Goal: Transaction & Acquisition: Purchase product/service

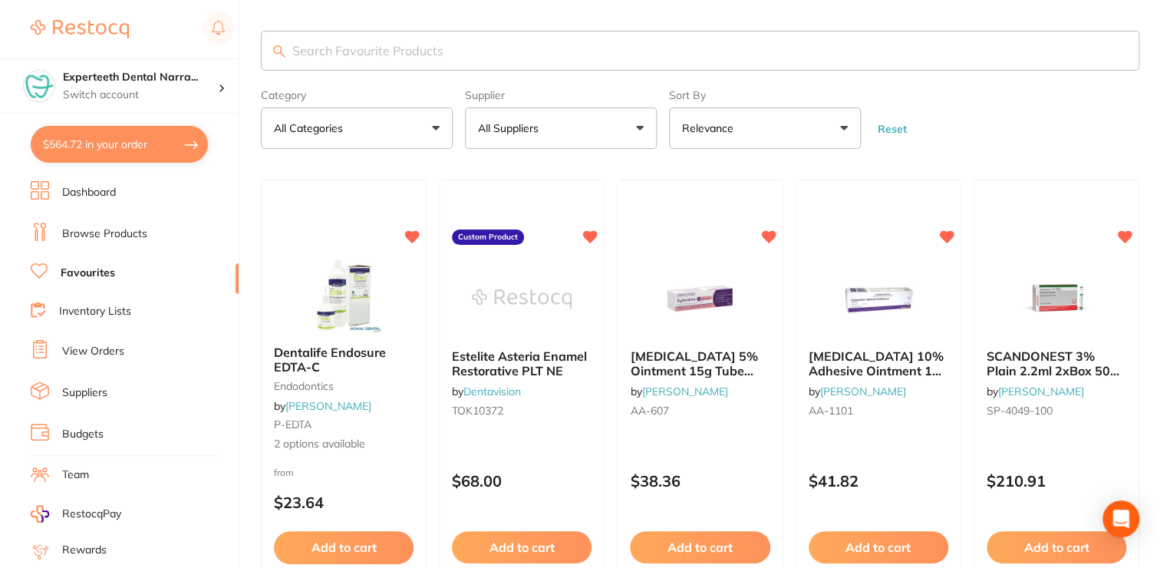
click at [319, 51] on input "search" at bounding box center [700, 51] width 878 height 40
click at [81, 228] on link "Browse Products" at bounding box center [104, 233] width 85 height 15
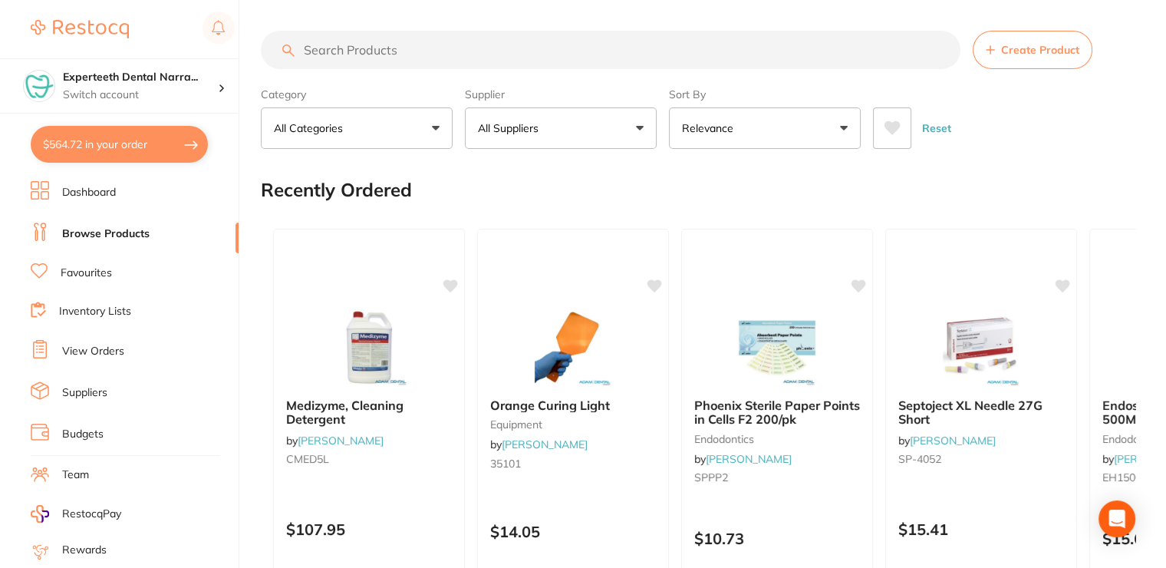
click at [408, 54] on input "search" at bounding box center [610, 50] width 699 height 38
type input "denture boxes"
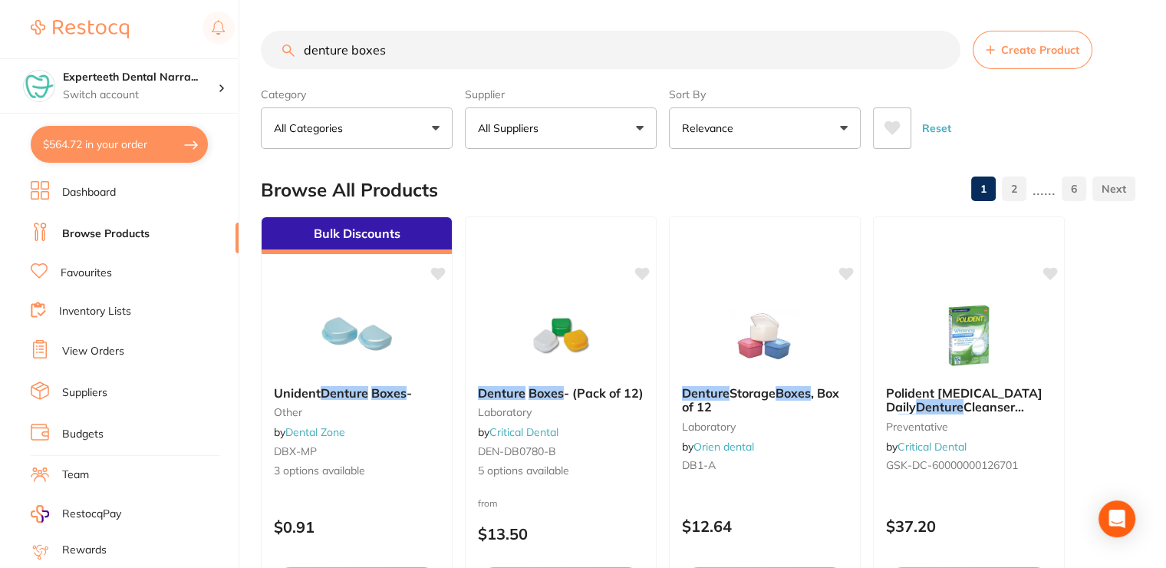
click at [564, 127] on button "All Suppliers" at bounding box center [561, 127] width 192 height 41
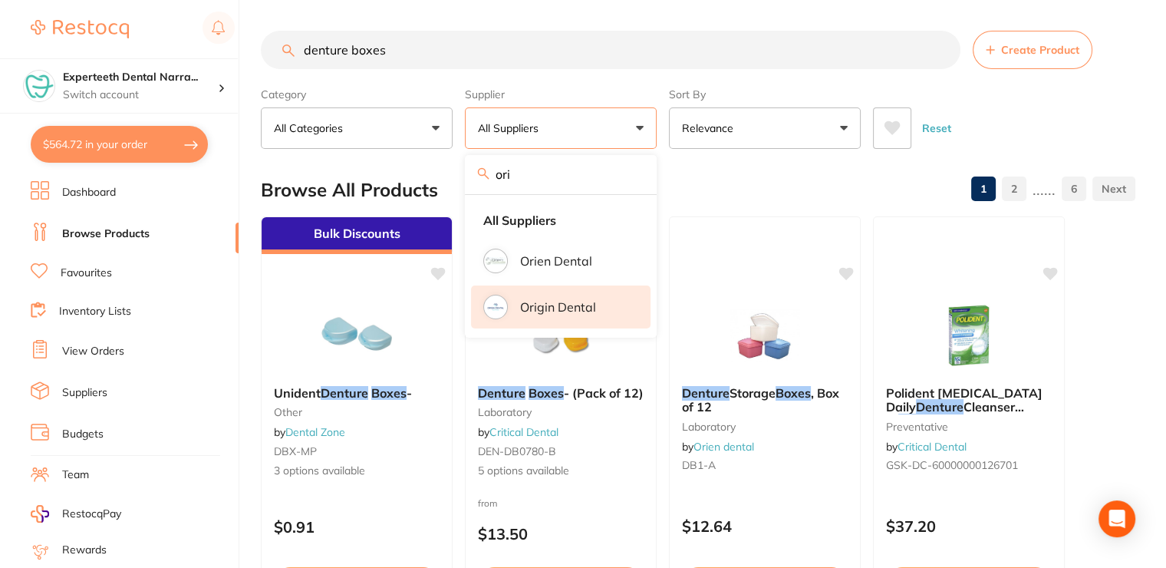
type input "ori"
click at [581, 308] on p "Origin Dental" at bounding box center [558, 307] width 76 height 14
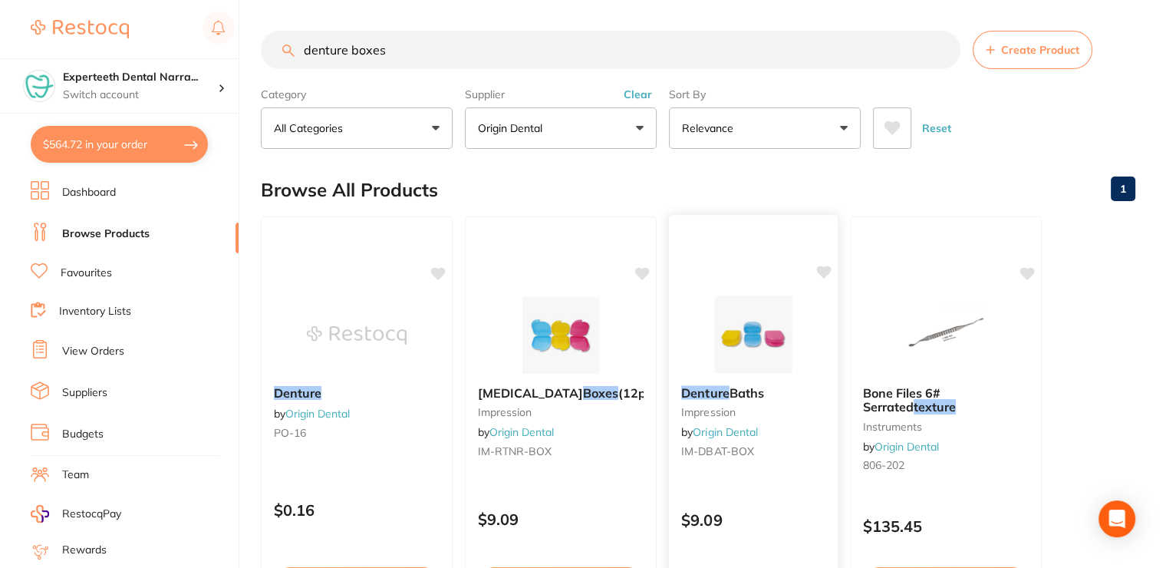
scroll to position [77, 0]
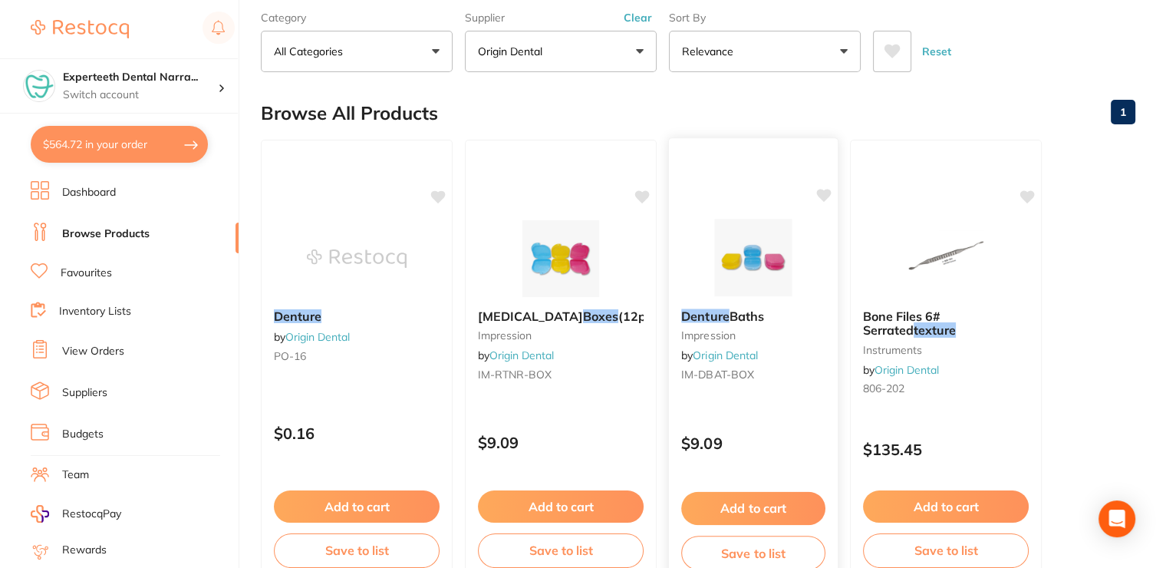
click at [749, 501] on button "Add to cart" at bounding box center [753, 508] width 144 height 33
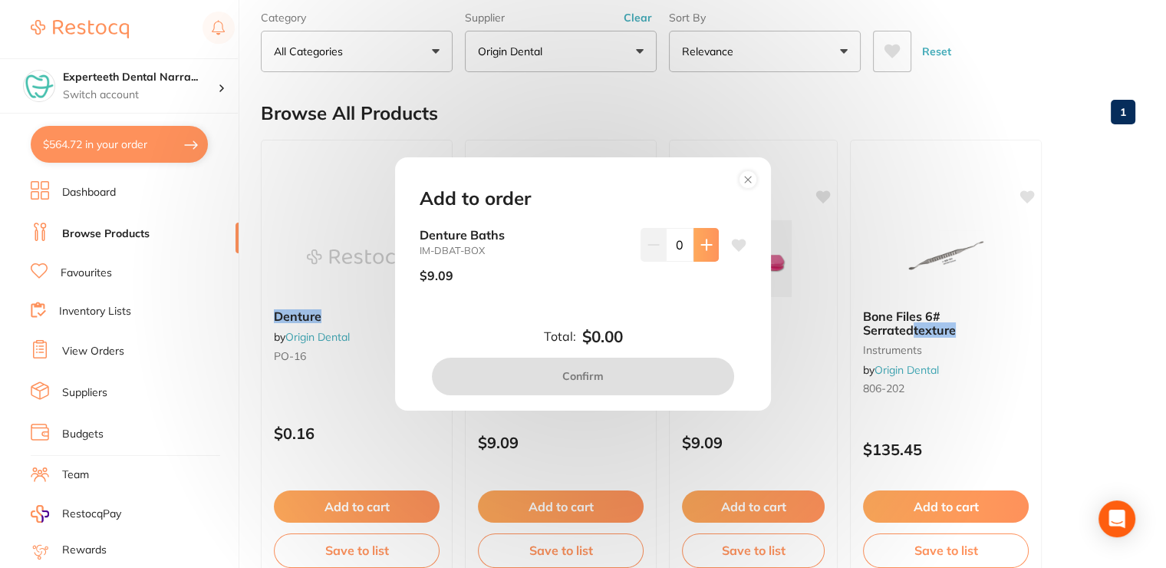
click at [703, 242] on icon at bounding box center [706, 245] width 12 height 12
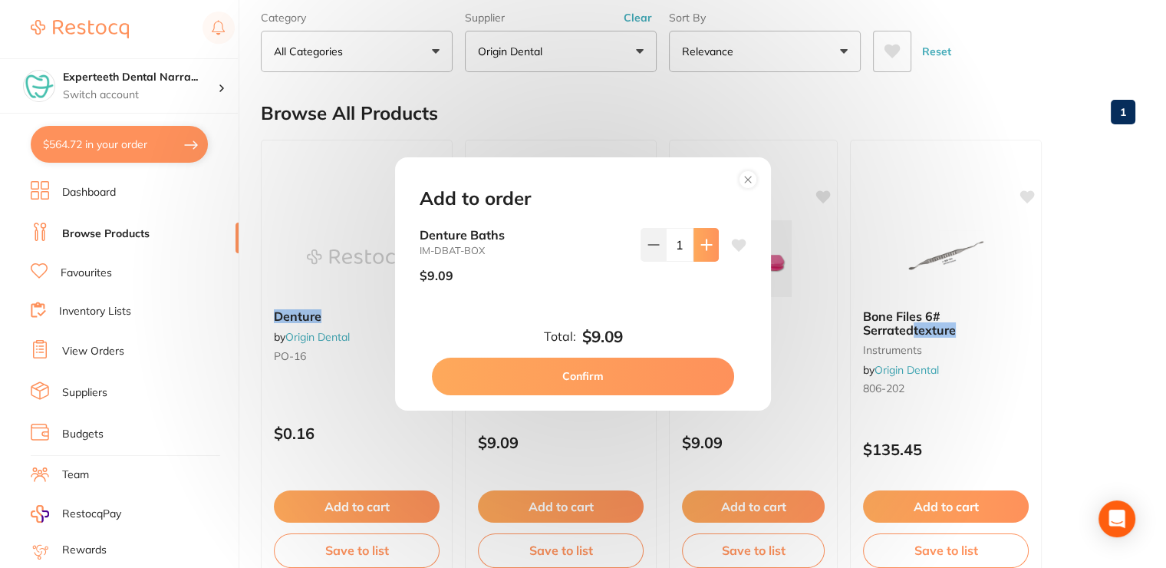
click at [706, 245] on icon at bounding box center [706, 245] width 12 height 12
type input "2"
click at [610, 380] on button "Confirm" at bounding box center [583, 375] width 302 height 37
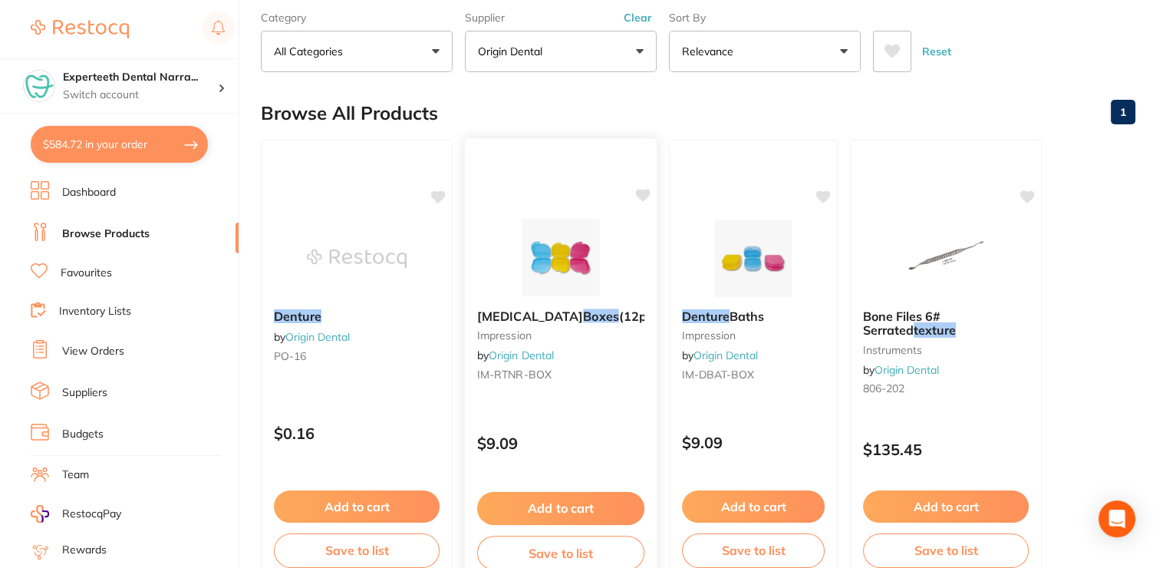
click at [568, 497] on button "Add to cart" at bounding box center [560, 508] width 167 height 33
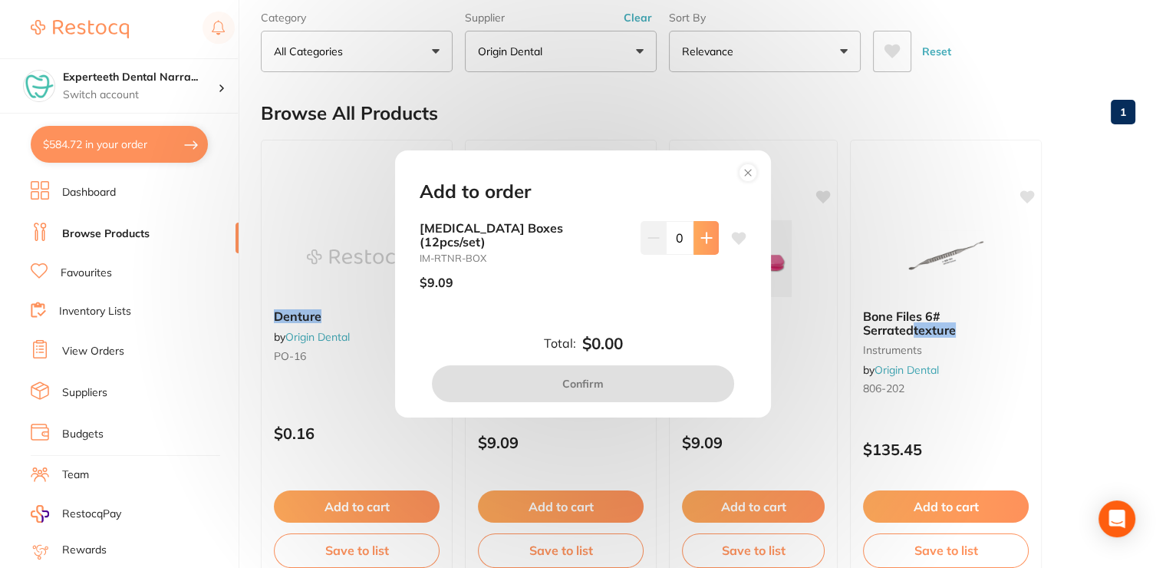
click at [702, 252] on button at bounding box center [705, 238] width 25 height 34
type input "2"
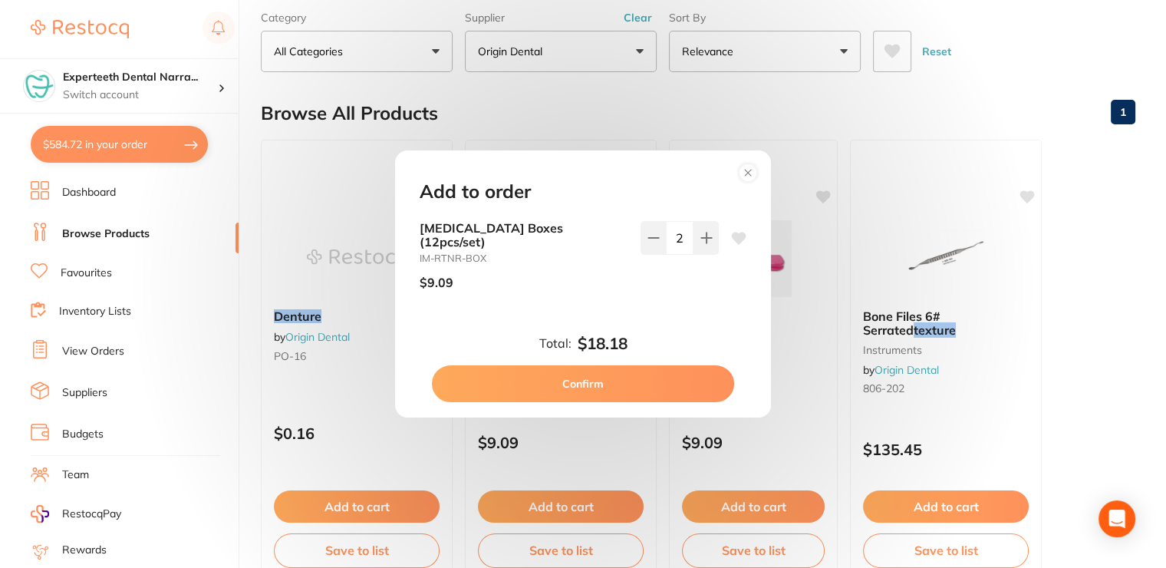
click at [607, 365] on button "Confirm" at bounding box center [583, 383] width 302 height 37
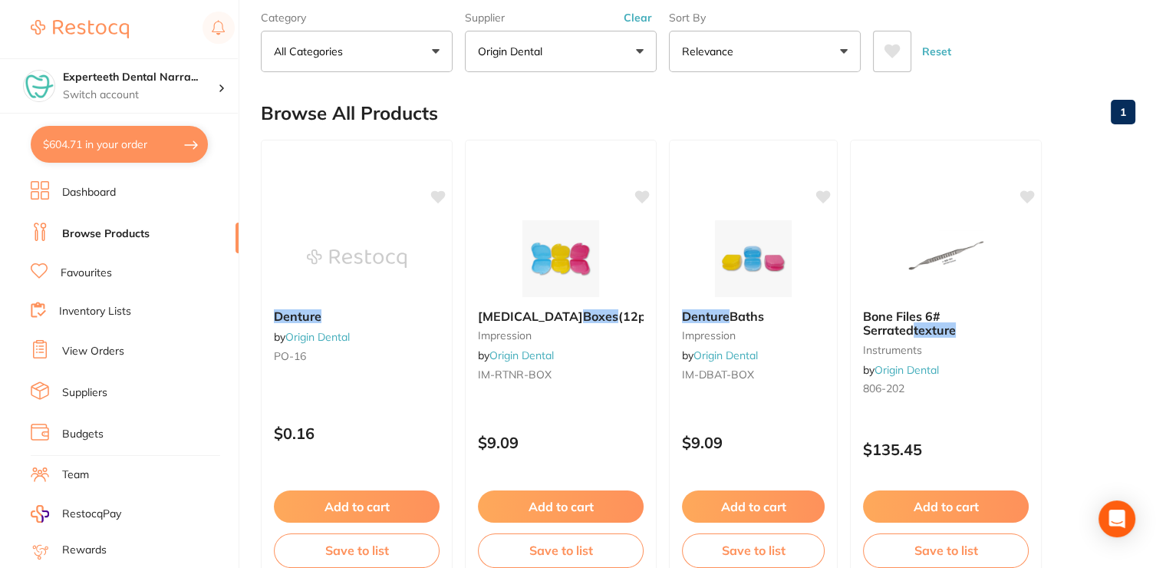
click at [100, 199] on link "Dashboard" at bounding box center [89, 192] width 54 height 15
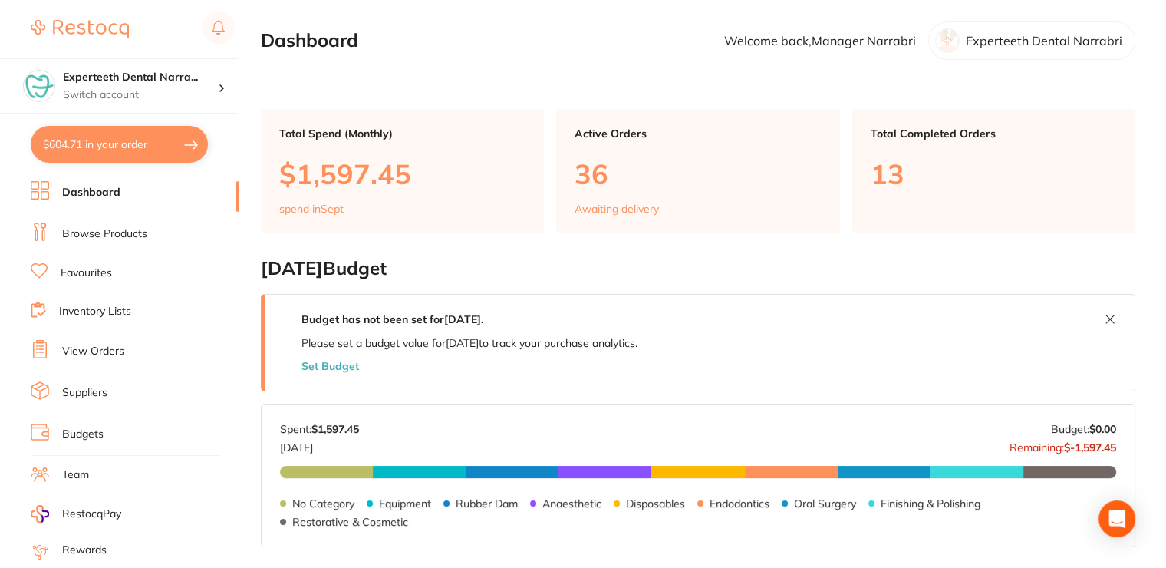
click at [84, 276] on link "Favourites" at bounding box center [86, 272] width 51 height 15
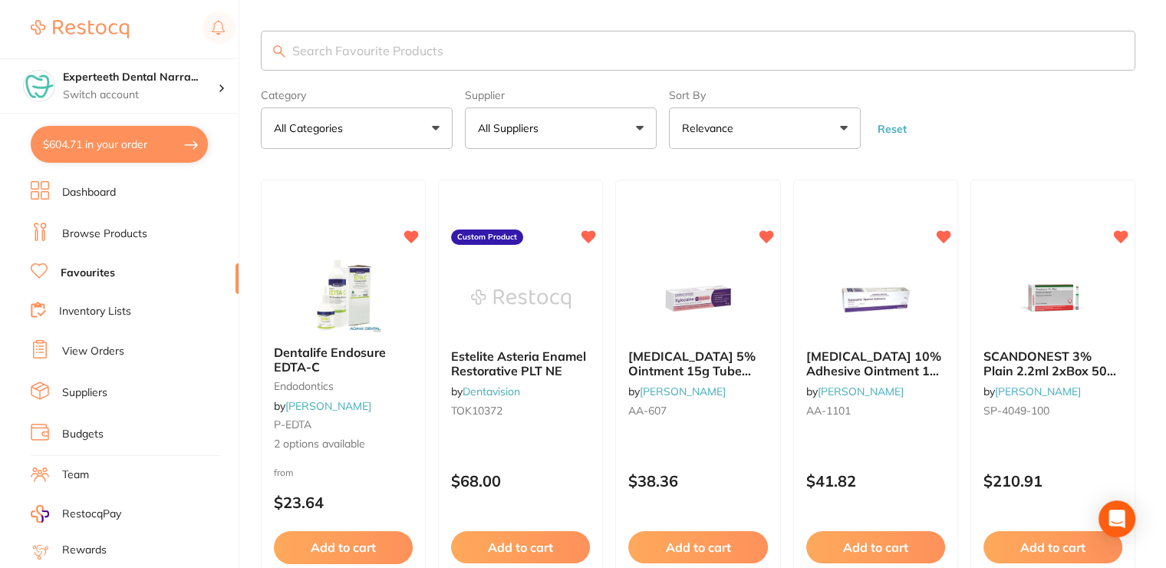
click at [132, 133] on button "$604.71 in your order" at bounding box center [119, 144] width 177 height 37
checkbox input "true"
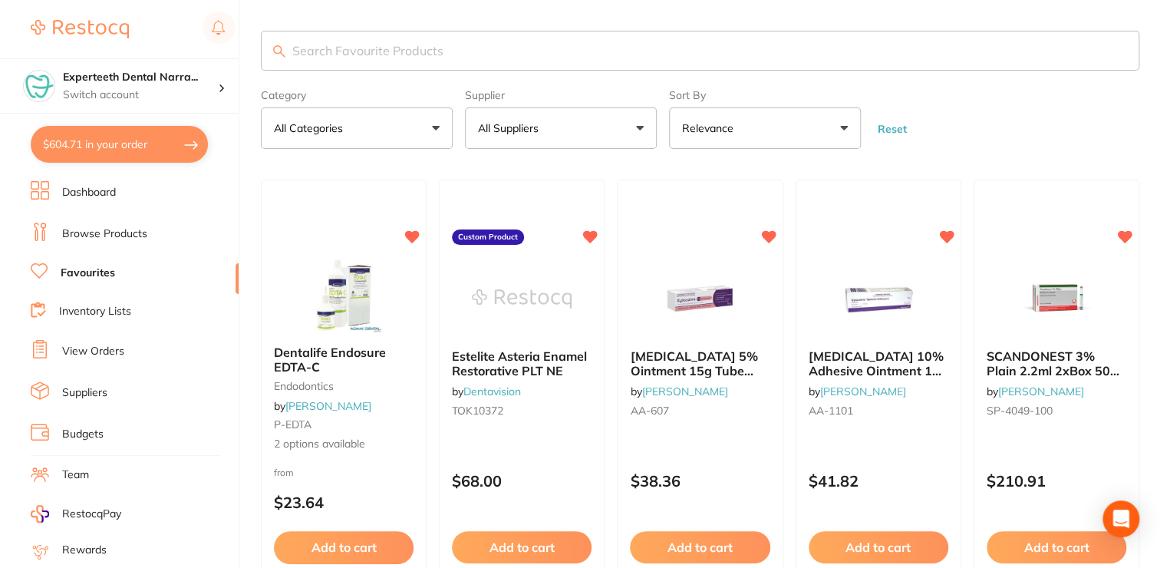
checkbox input "true"
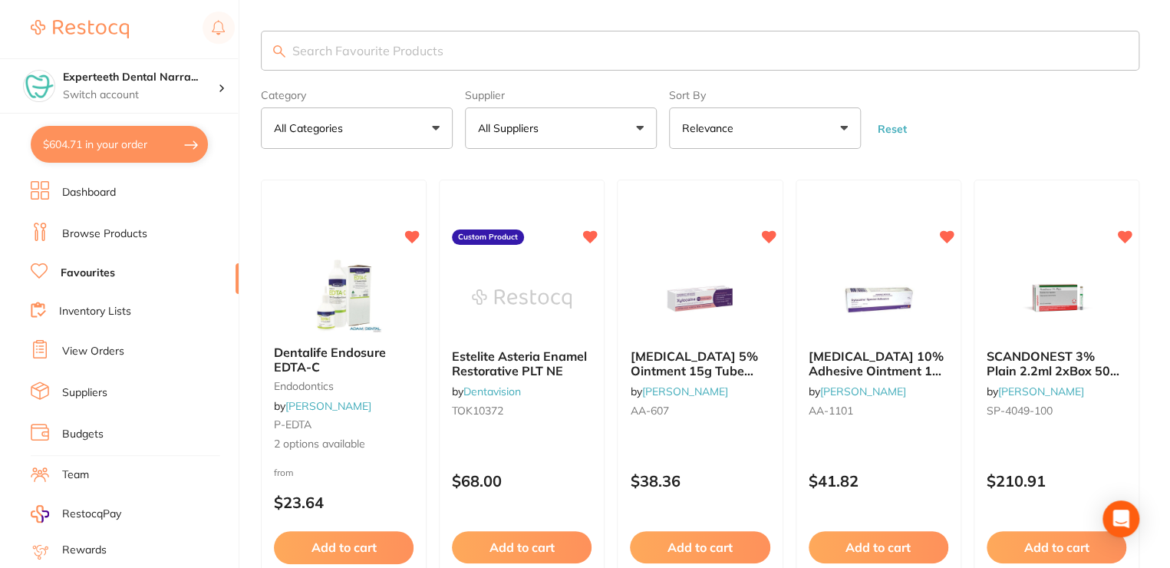
checkbox input "true"
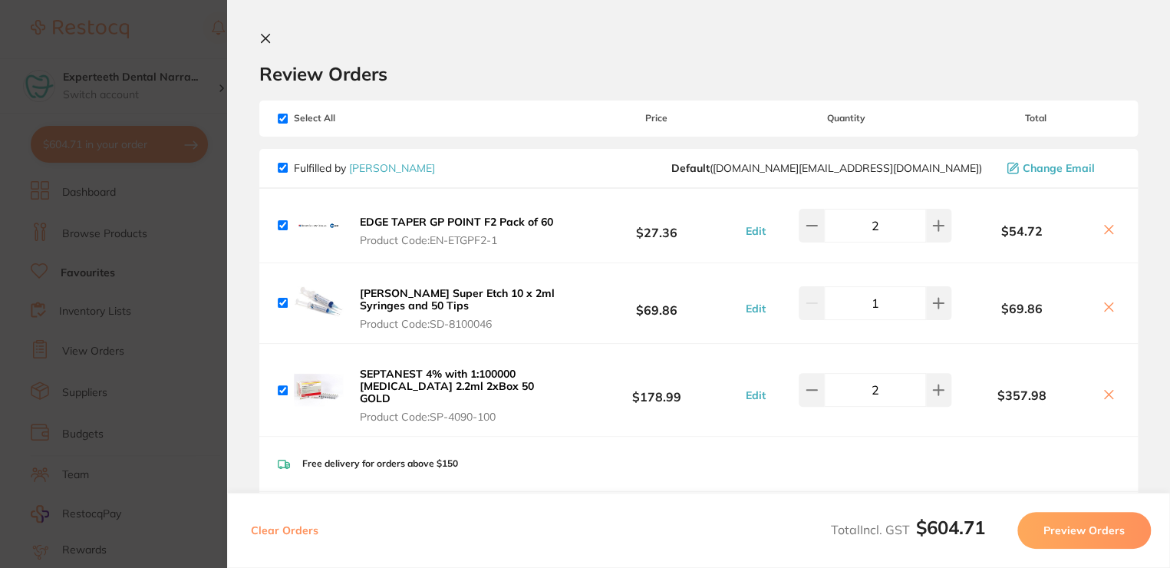
click at [268, 37] on icon at bounding box center [265, 38] width 12 height 12
